Goal: Task Accomplishment & Management: Complete application form

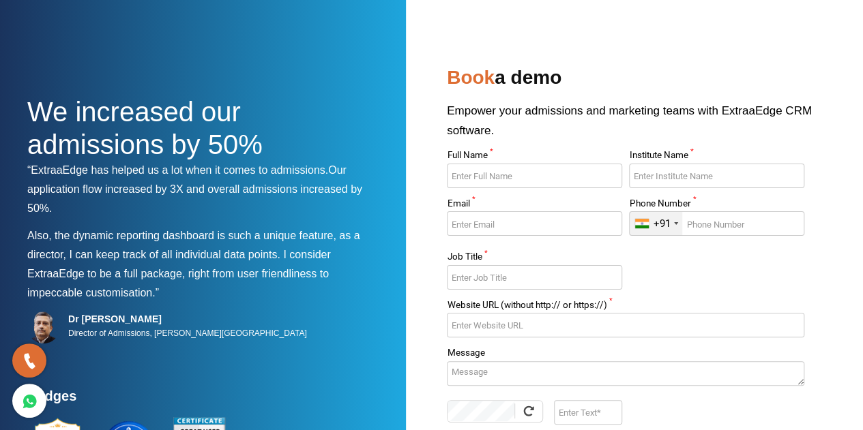
click at [515, 178] on input "Full Name *" at bounding box center [534, 176] width 175 height 25
type input "[PERSON_NAME] [PERSON_NAME]"
click at [726, 168] on input "Institute Name *" at bounding box center [716, 176] width 175 height 25
type input "[GEOGRAPHIC_DATA]"
click at [543, 227] on input "Email *" at bounding box center [534, 223] width 175 height 25
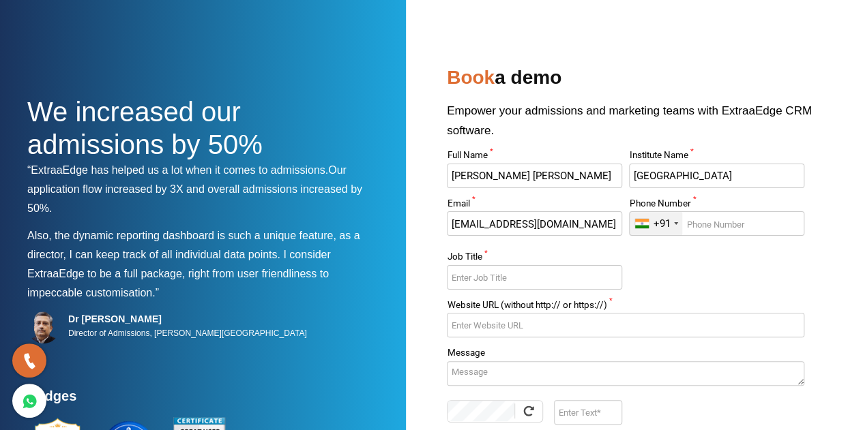
type input "[EMAIL_ADDRESS][DOMAIN_NAME]"
click at [736, 236] on div "+91 [GEOGRAPHIC_DATA] ([GEOGRAPHIC_DATA]) +91 [GEOGRAPHIC_DATA] (‫[GEOGRAPHIC_D…" at bounding box center [716, 231] width 175 height 41
click at [741, 228] on input "Phone Number *" at bounding box center [716, 223] width 175 height 25
type input "9829377837"
click at [580, 279] on input "Job Title *" at bounding box center [534, 277] width 175 height 25
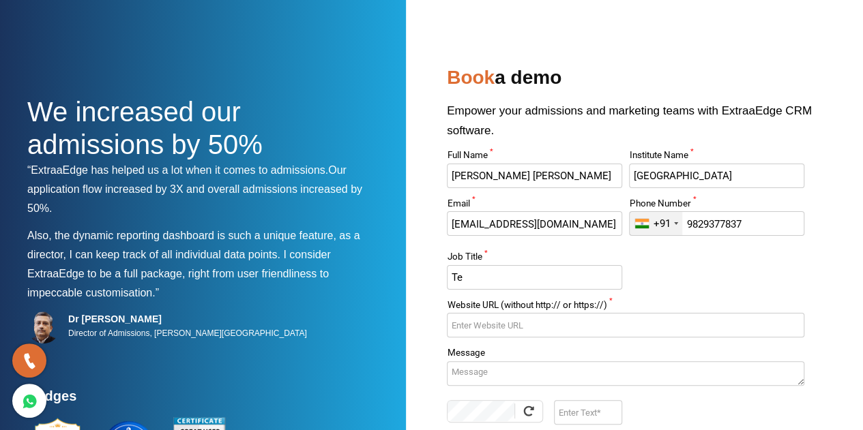
type input "T"
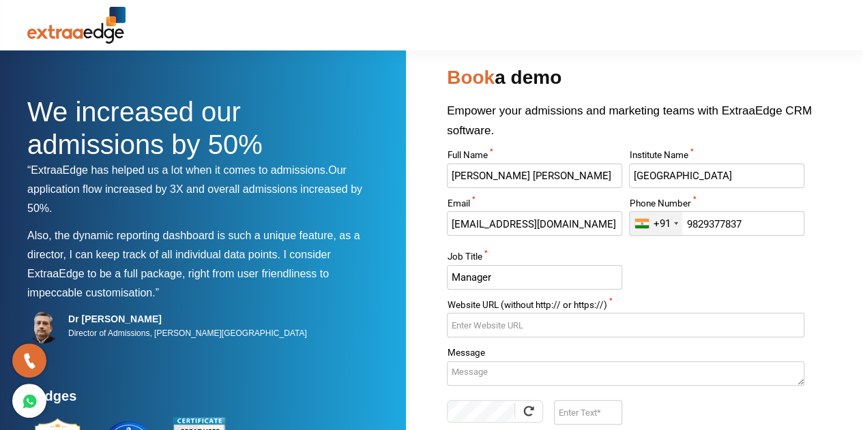
scroll to position [90, 0]
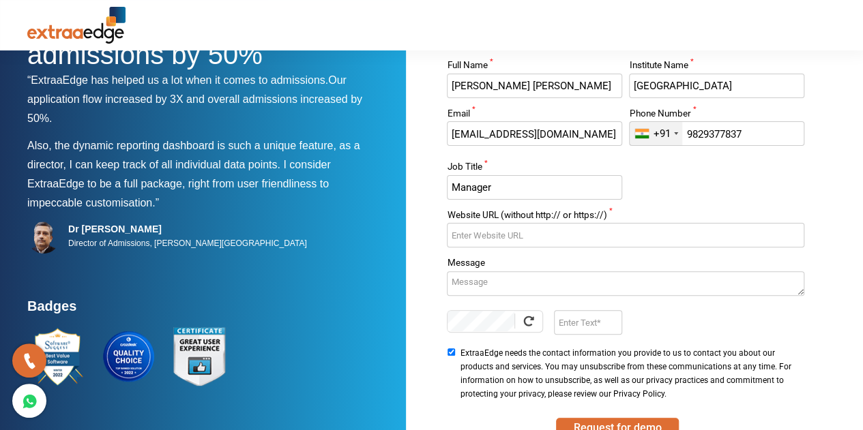
type input "Manager"
click at [551, 245] on input "Website URL (without http:// or https://) *" at bounding box center [625, 235] width 357 height 25
paste input "[URL][DOMAIN_NAME]"
type input "[URL][DOMAIN_NAME]"
click at [547, 282] on textarea "Message" at bounding box center [625, 283] width 357 height 25
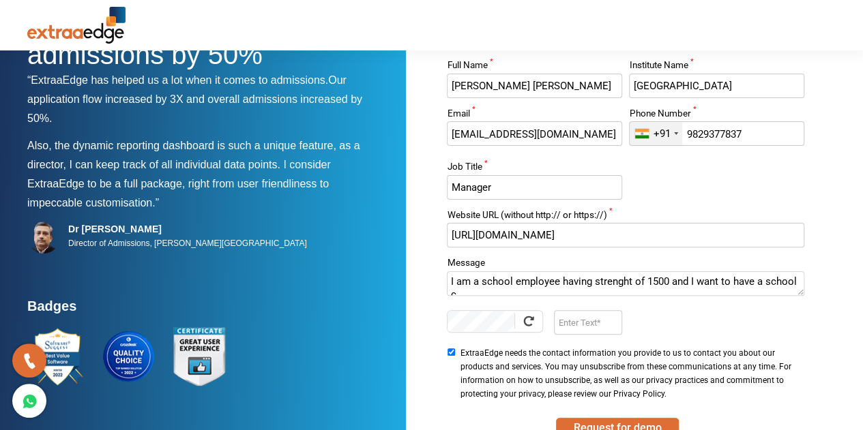
scroll to position [5, 0]
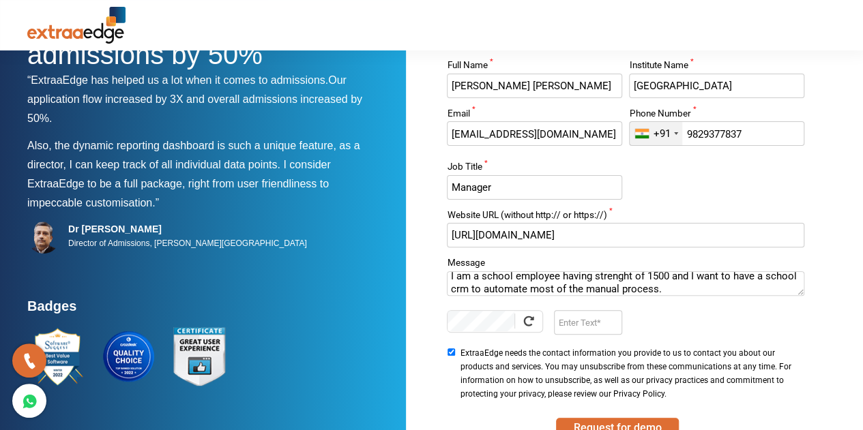
type textarea "I am a school employee having strenght of 1500 and I want to have a school crm …"
click at [574, 311] on input "Enter Text" at bounding box center [588, 322] width 68 height 25
type input "s"
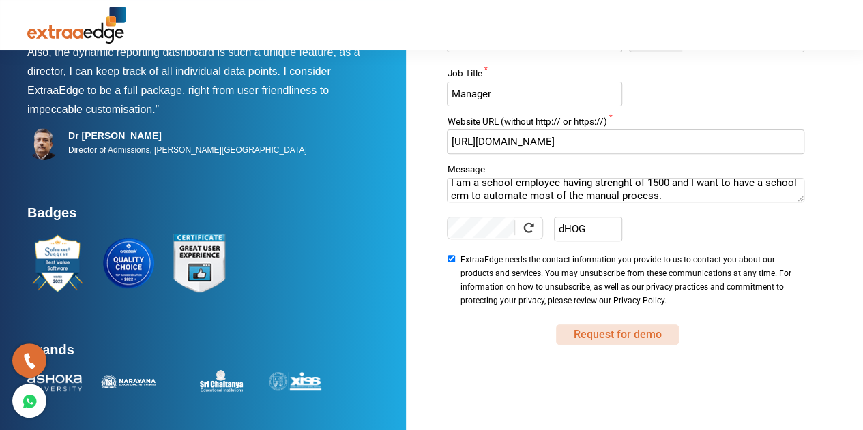
type input "dHOG"
click at [606, 335] on button "Request for demo" at bounding box center [617, 335] width 123 height 20
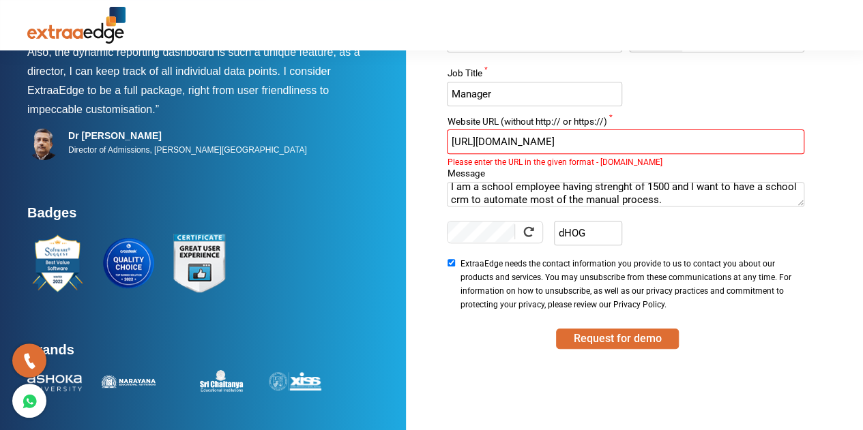
scroll to position [128, 0]
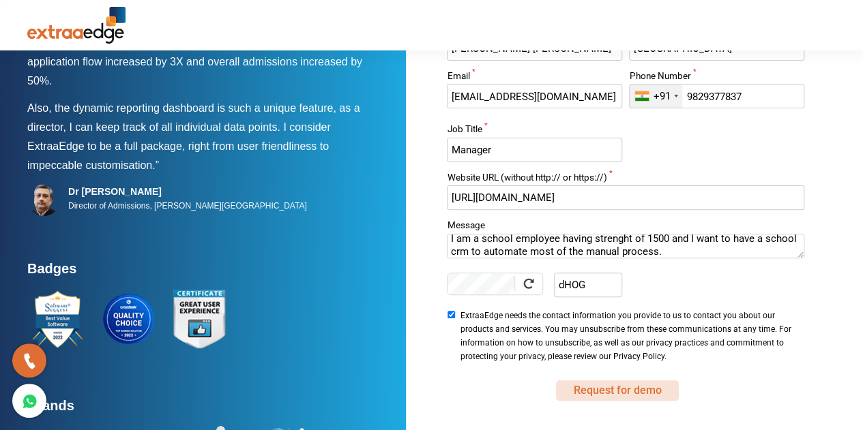
click at [619, 396] on button "Request for demo" at bounding box center [617, 391] width 123 height 20
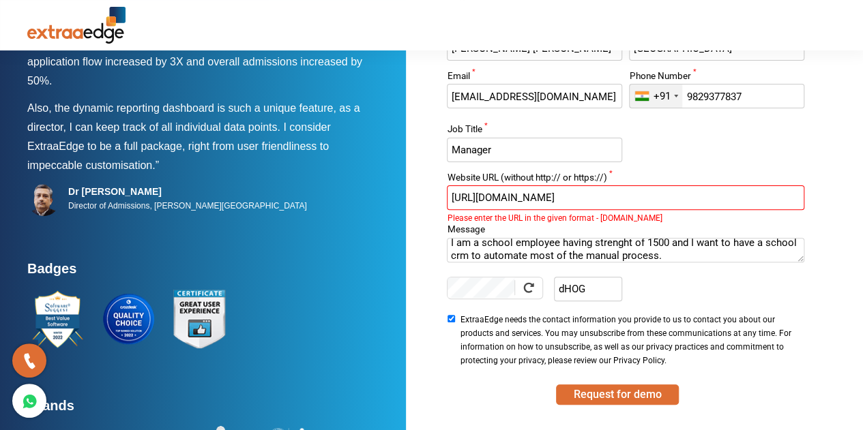
click at [487, 194] on input "[URL][DOMAIN_NAME]" at bounding box center [625, 197] width 357 height 25
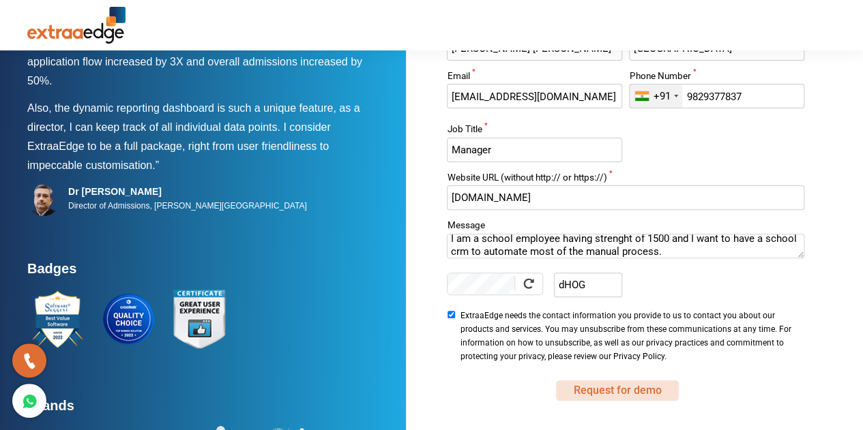
click at [614, 385] on button "Request for demo" at bounding box center [617, 391] width 123 height 20
type input "[DOMAIN_NAME]"
click at [636, 394] on button "Request for demo" at bounding box center [617, 391] width 123 height 20
